Goal: Information Seeking & Learning: Understand process/instructions

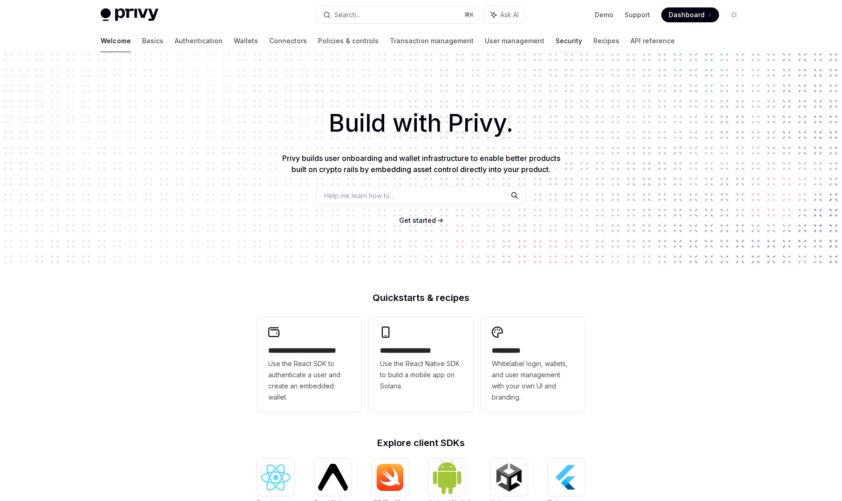
click at [555, 38] on link "Security" at bounding box center [568, 41] width 27 height 22
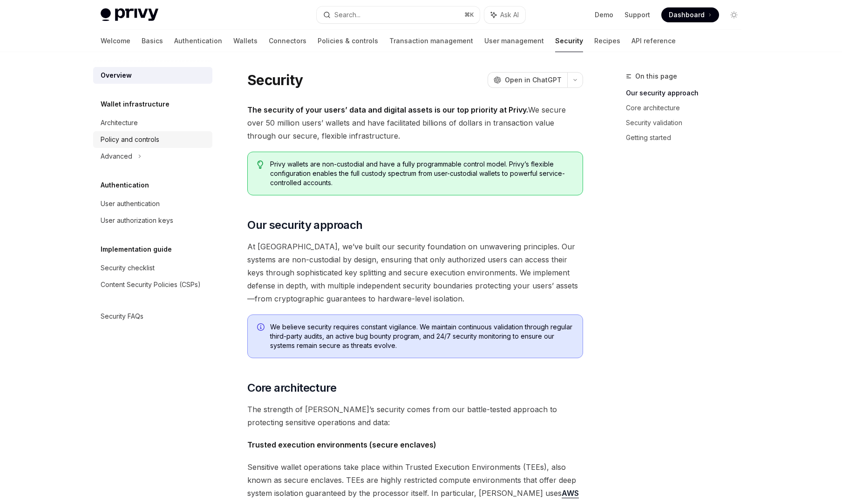
click at [139, 136] on div "Policy and controls" at bounding box center [130, 139] width 59 height 11
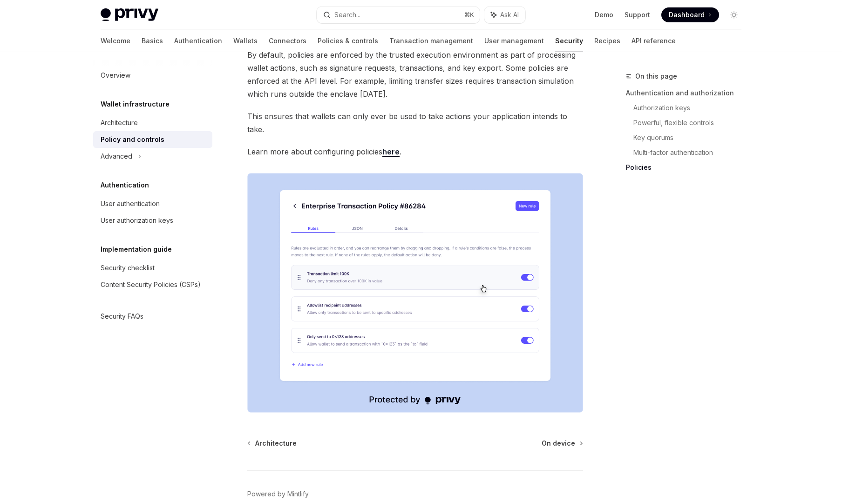
scroll to position [1090, 0]
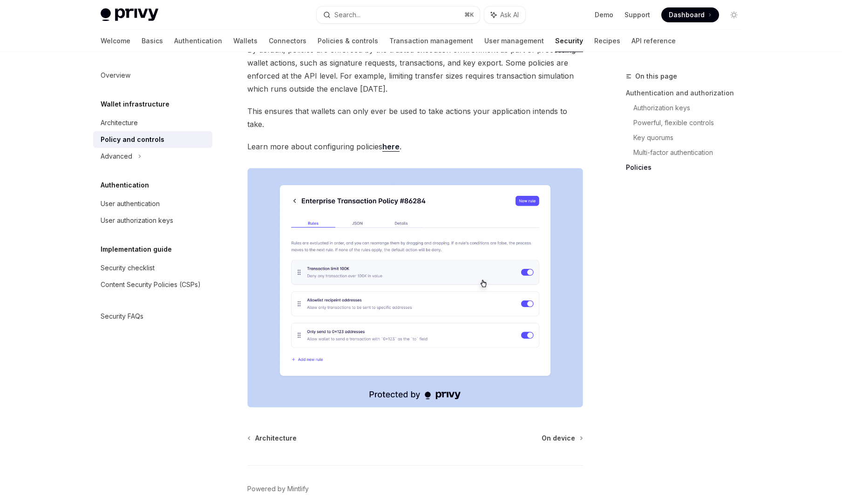
click at [393, 142] on link "here" at bounding box center [390, 147] width 17 height 10
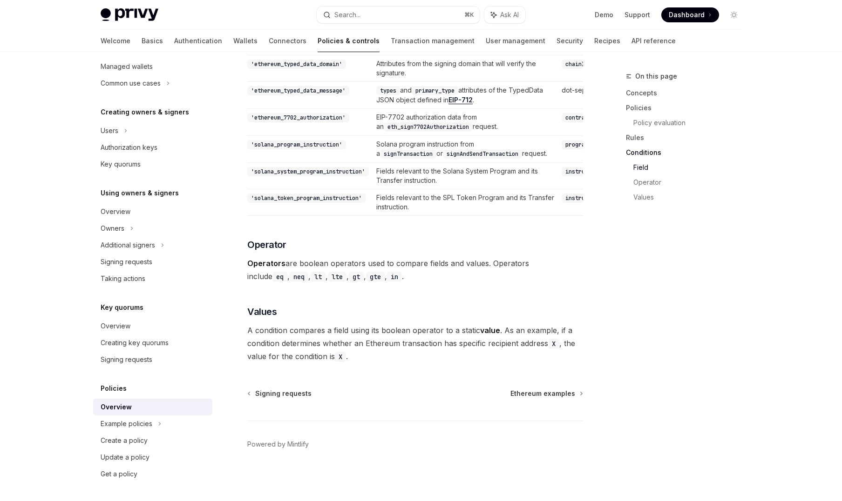
scroll to position [2680, 0]
click at [156, 463] on div "Update a policy" at bounding box center [154, 457] width 106 height 11
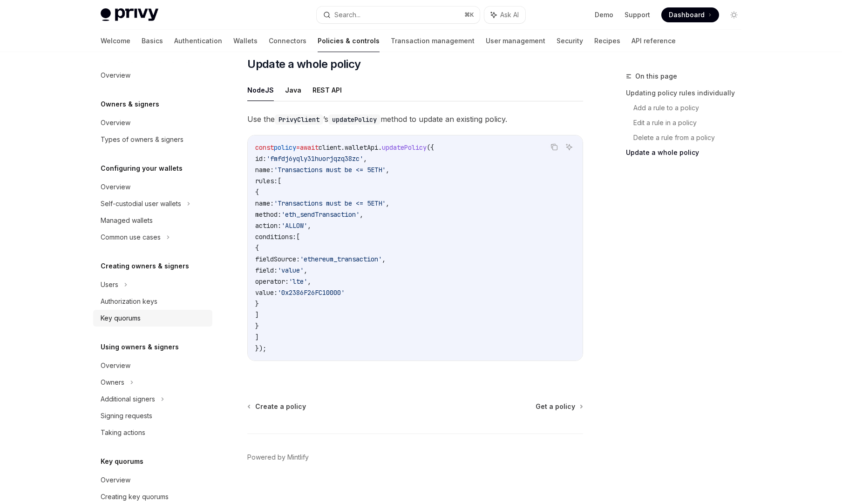
scroll to position [1, 0]
click at [115, 291] on div "Users" at bounding box center [152, 284] width 119 height 17
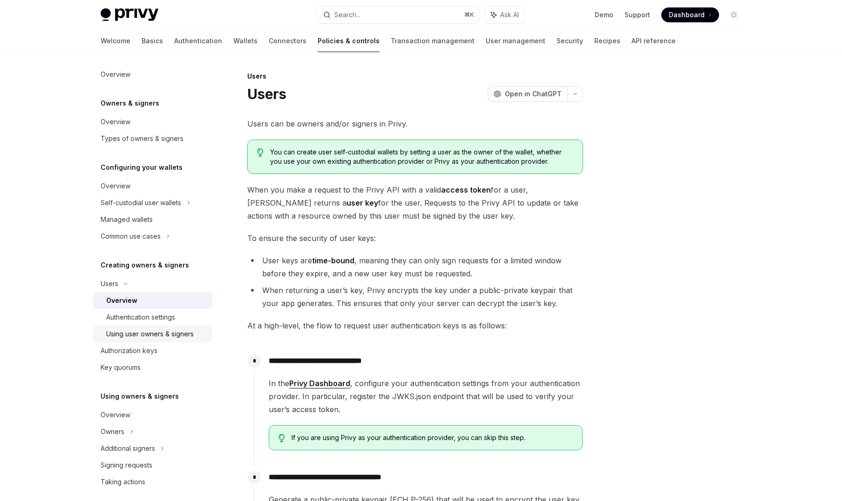
click at [165, 328] on link "Using user owners & signers" at bounding box center [152, 334] width 119 height 17
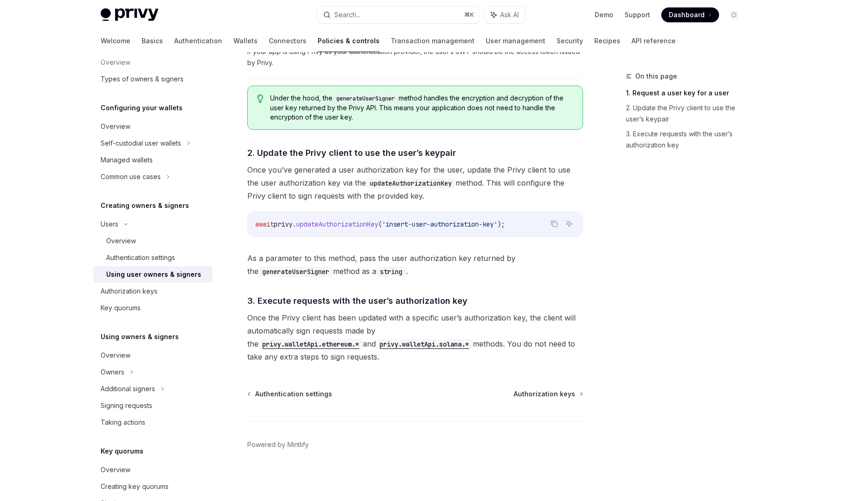
scroll to position [123, 0]
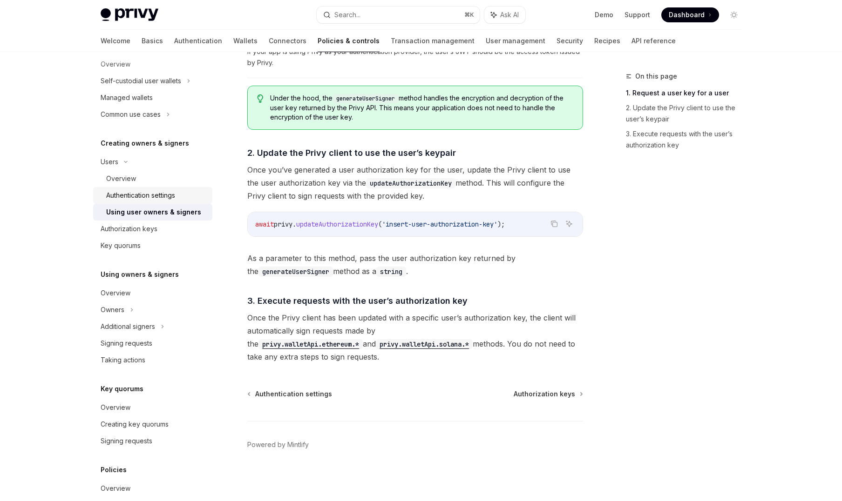
click at [175, 194] on div "Authentication settings" at bounding box center [140, 195] width 69 height 11
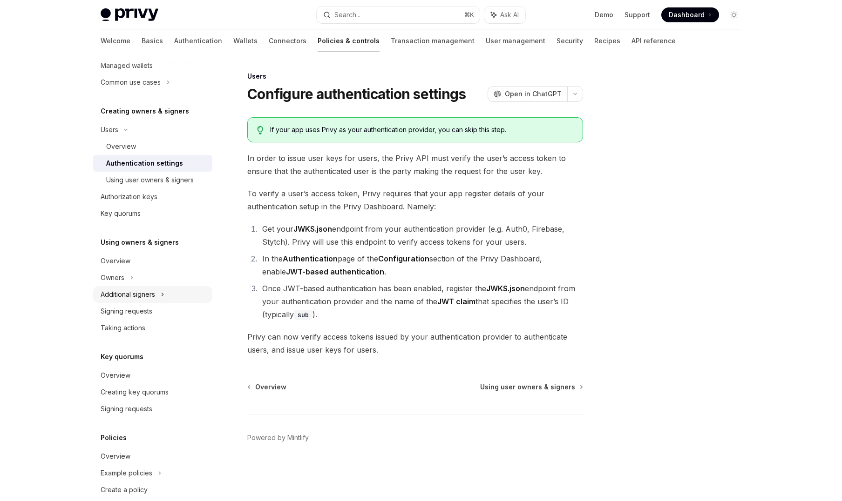
scroll to position [156, 0]
click at [156, 292] on div "Additional signers" at bounding box center [152, 293] width 119 height 17
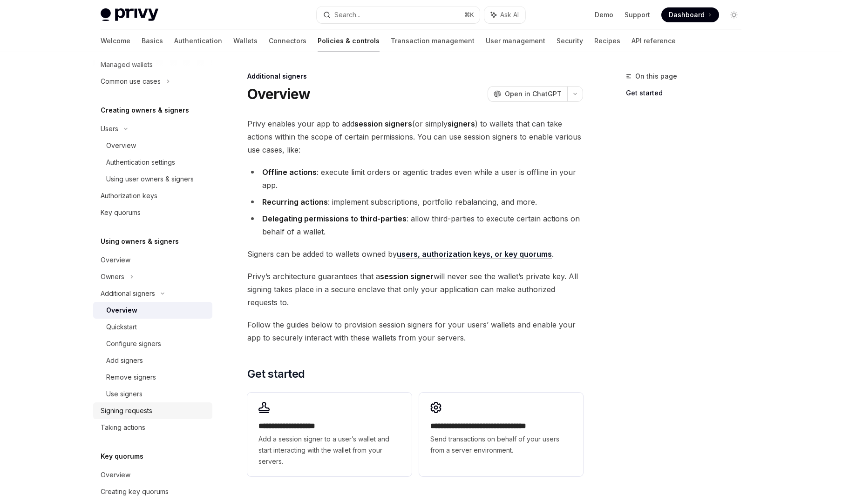
click at [155, 406] on div "Signing requests" at bounding box center [154, 411] width 106 height 11
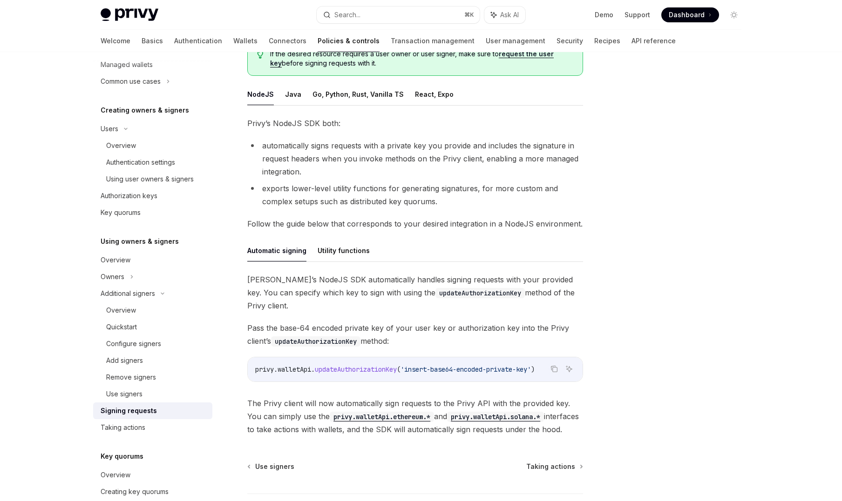
scroll to position [141, 0]
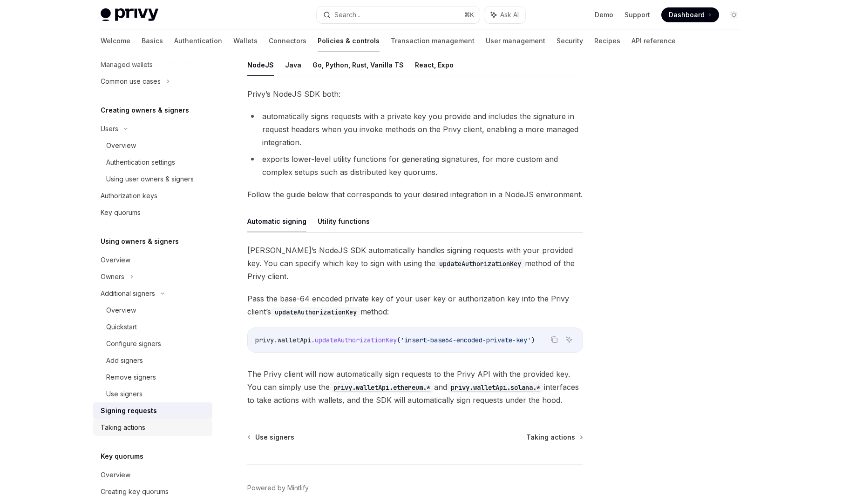
click at [149, 425] on div "Taking actions" at bounding box center [154, 427] width 106 height 11
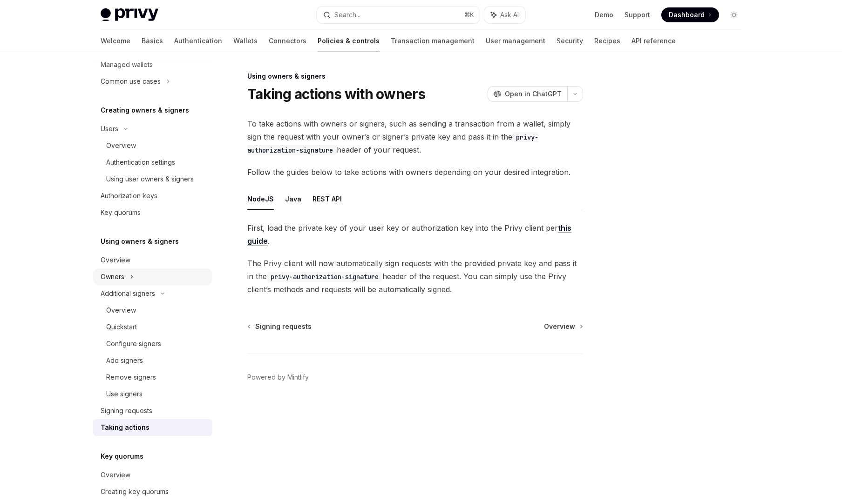
click at [187, 54] on icon at bounding box center [189, 47] width 4 height 11
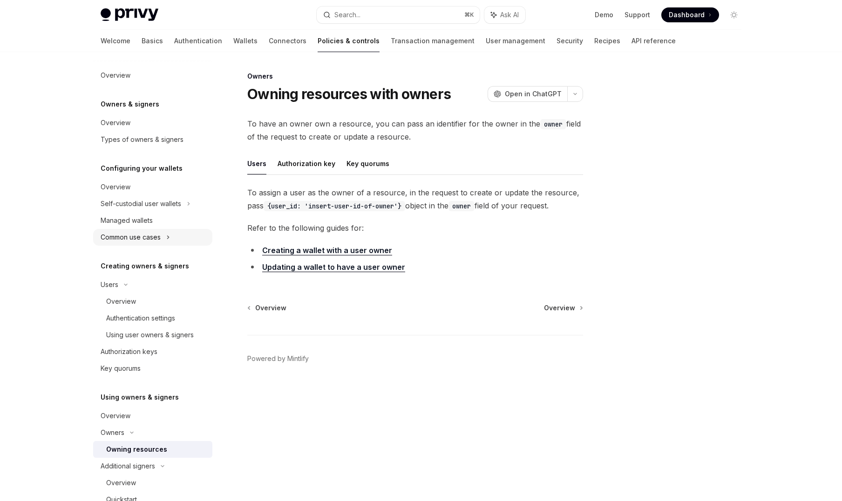
click at [150, 237] on div "Common use cases" at bounding box center [131, 237] width 60 height 11
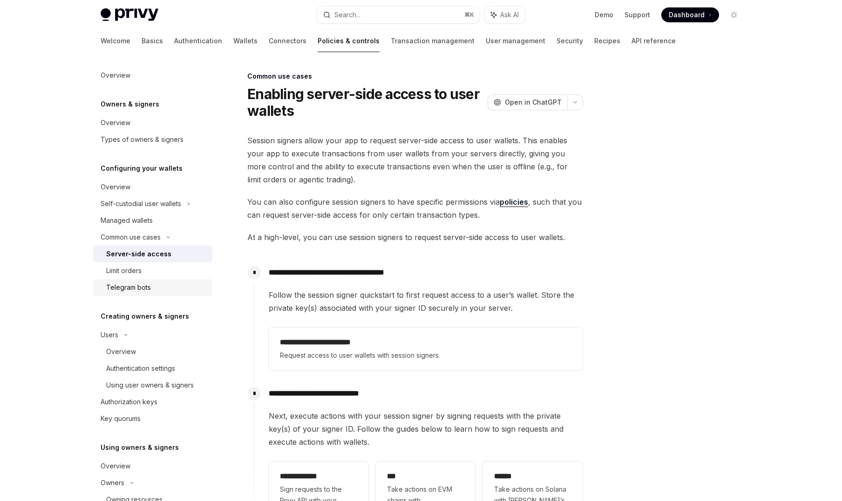
click at [158, 290] on div "Telegram bots" at bounding box center [156, 287] width 101 height 11
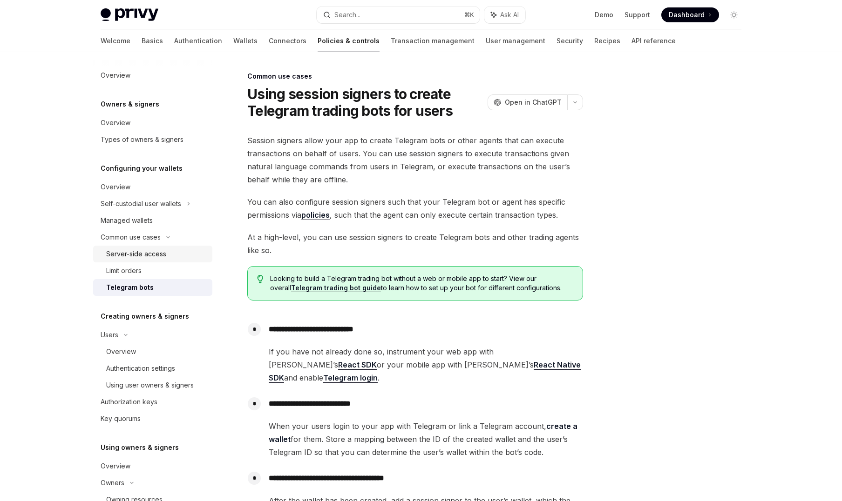
click at [155, 260] on link "Server-side access" at bounding box center [152, 254] width 119 height 17
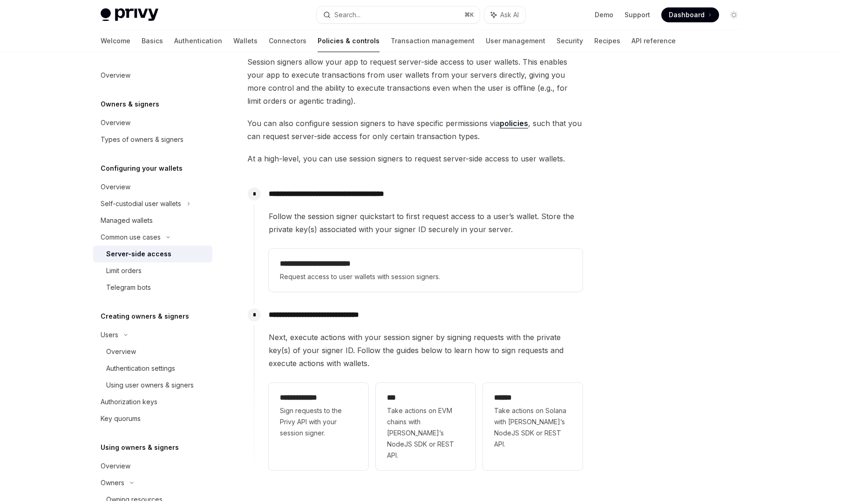
scroll to position [188, 0]
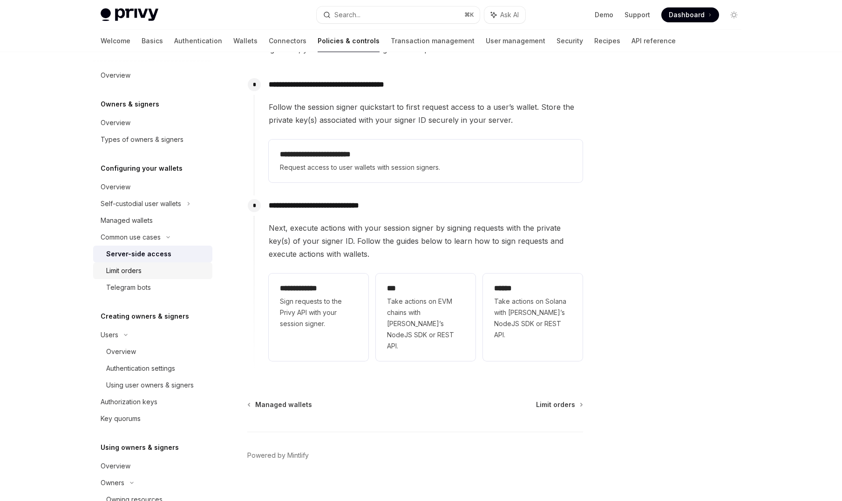
click at [169, 272] on div "Limit orders" at bounding box center [156, 270] width 101 height 11
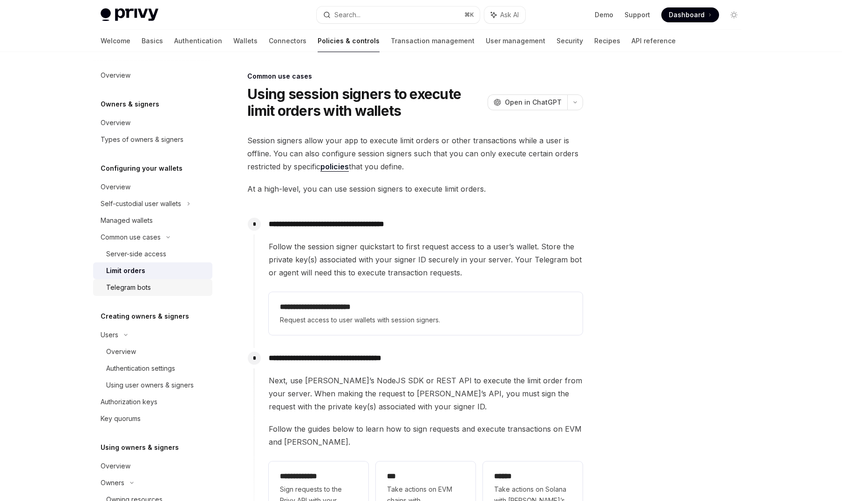
click at [163, 286] on div "Telegram bots" at bounding box center [156, 287] width 101 height 11
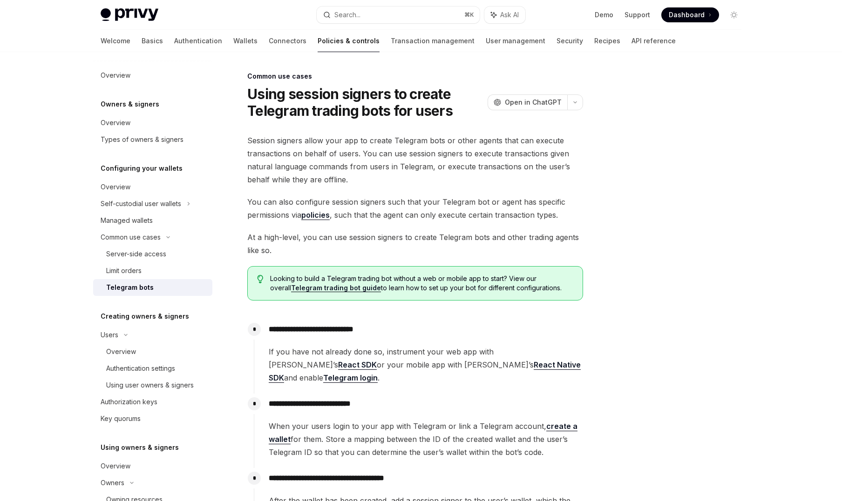
click at [153, 283] on div "Telegram bots" at bounding box center [156, 287] width 101 height 11
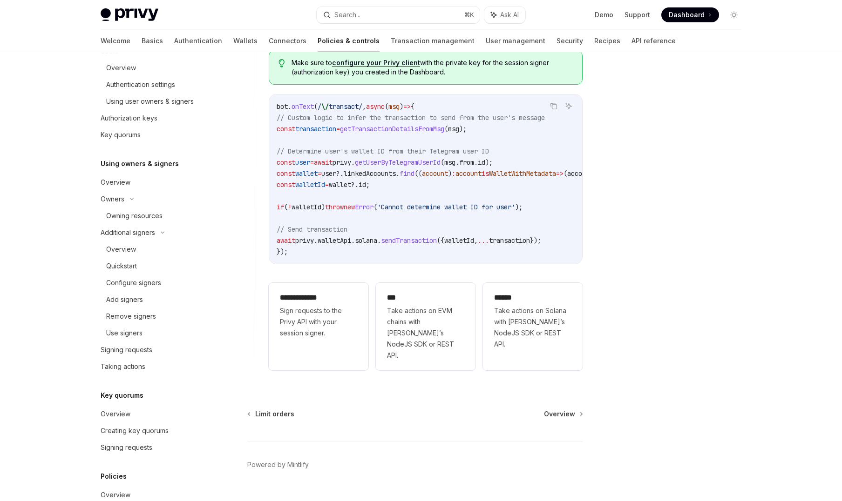
scroll to position [372, 0]
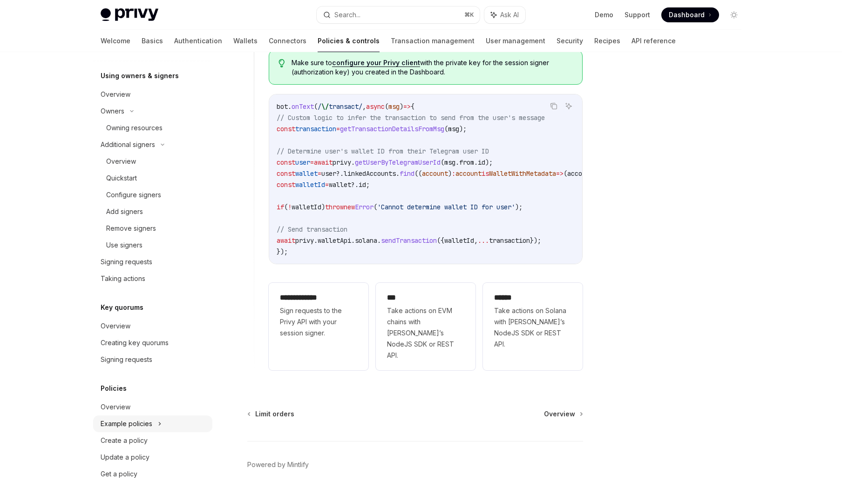
type textarea "*"
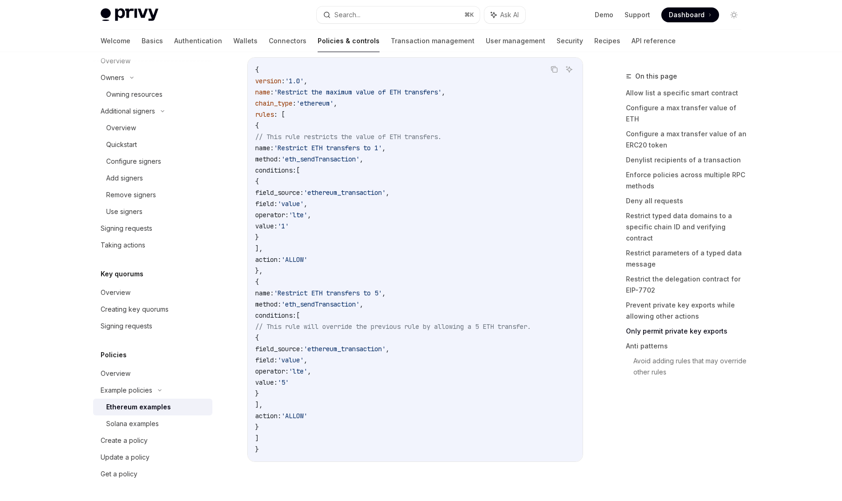
scroll to position [5051, 0]
